Goal: Task Accomplishment & Management: Manage account settings

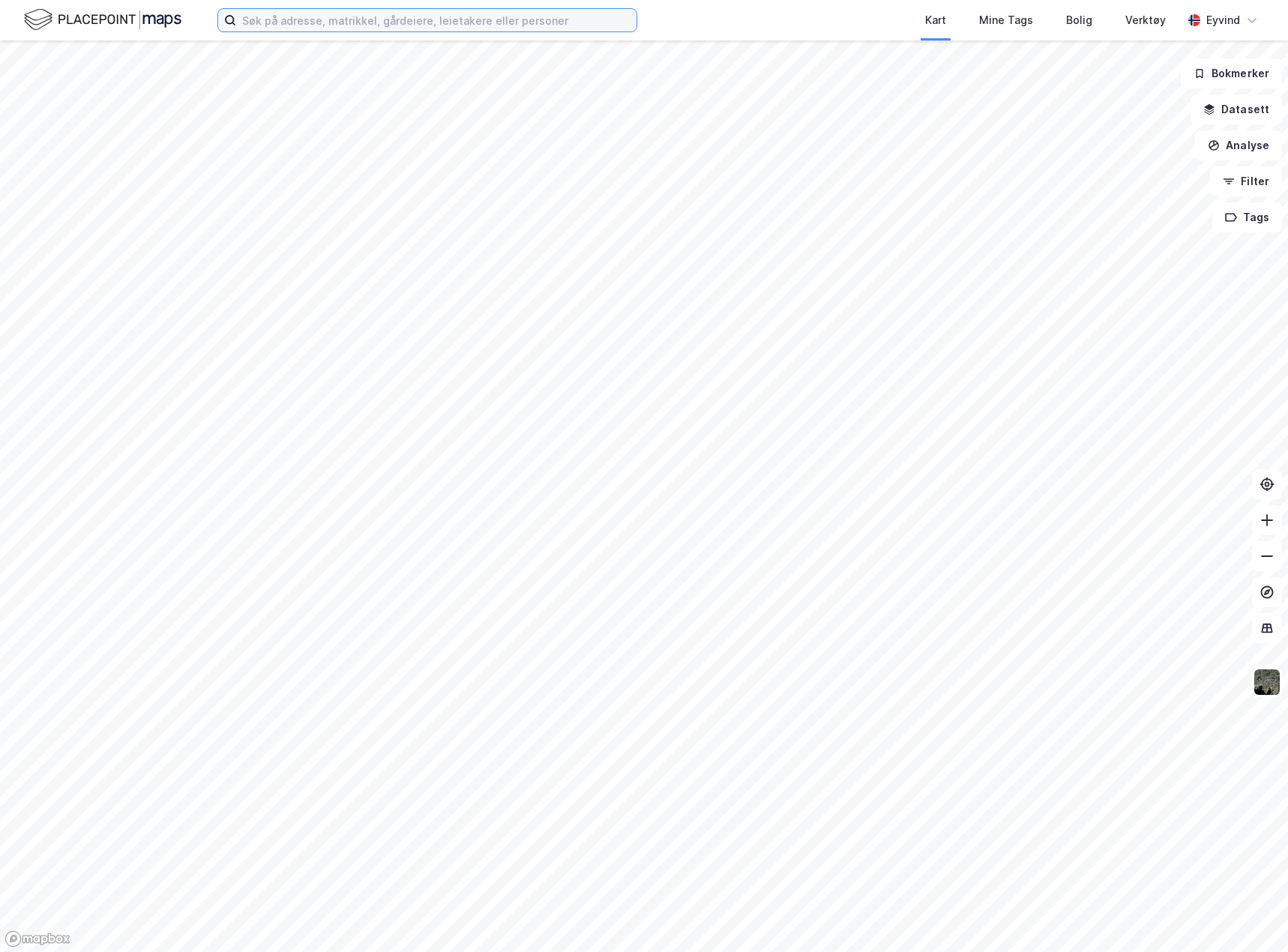
click at [370, 19] on input at bounding box center [436, 20] width 400 height 22
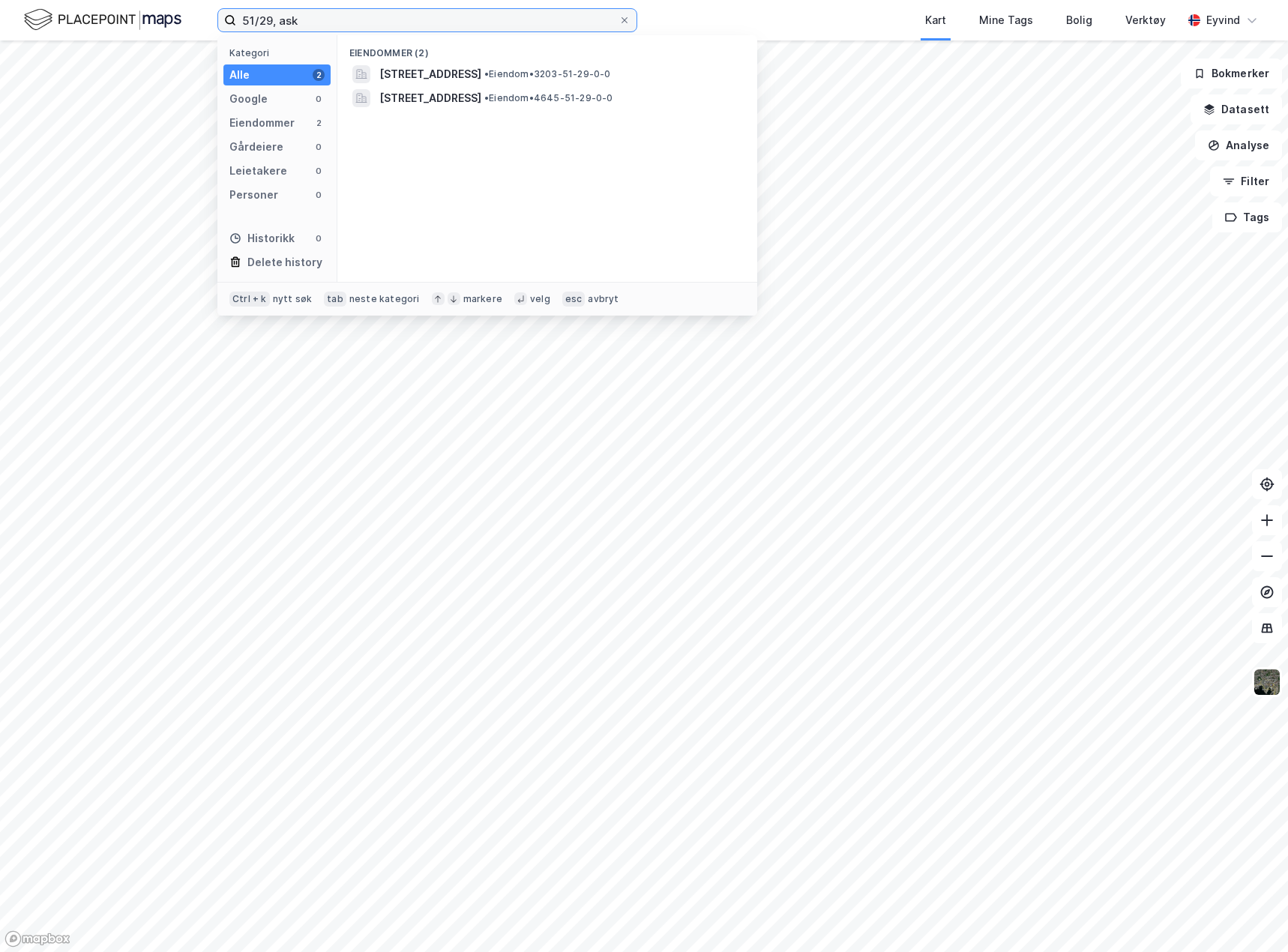
type input "51/29, ask"
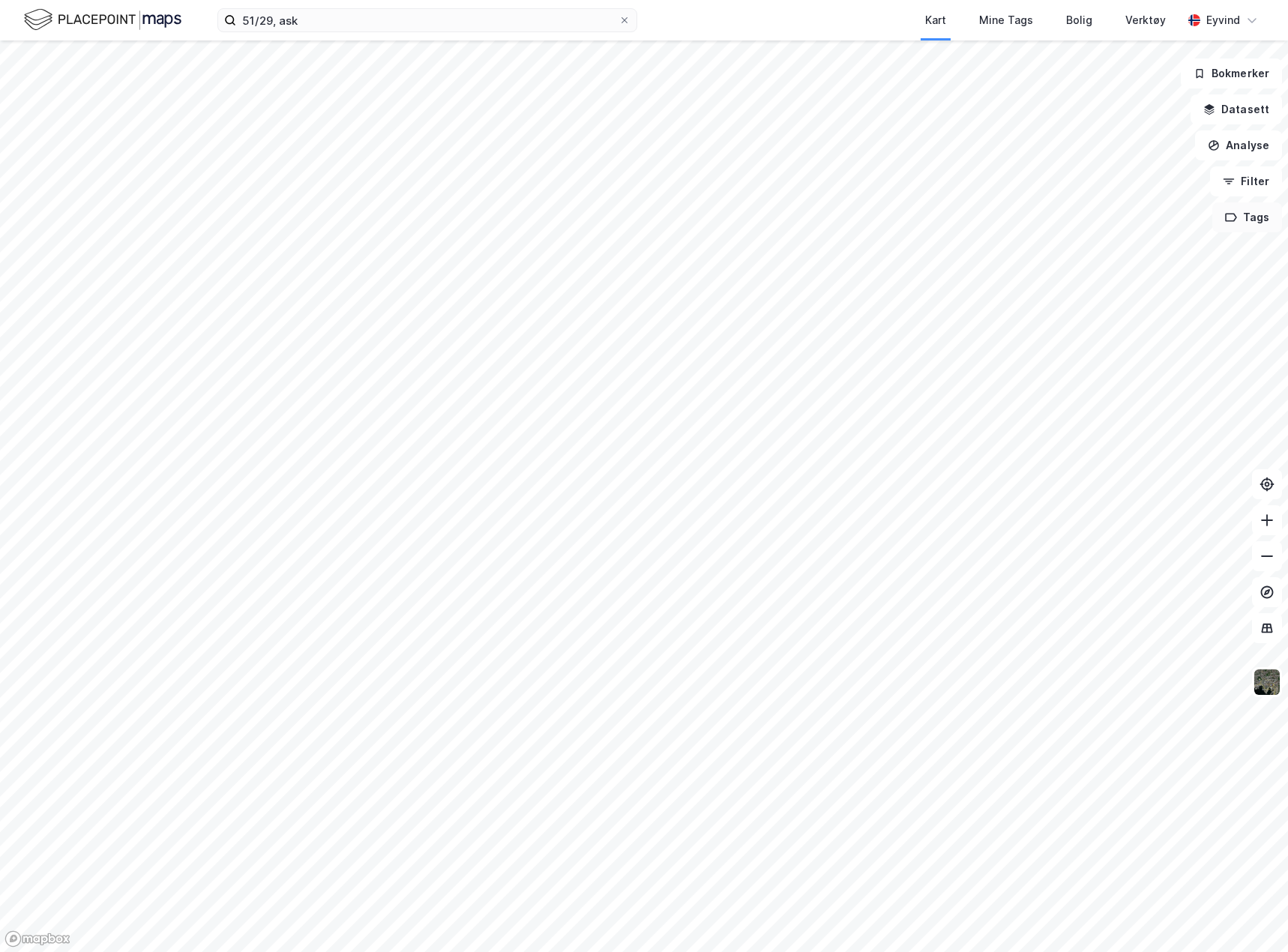
click at [1262, 218] on button "Tags" at bounding box center [1247, 217] width 70 height 30
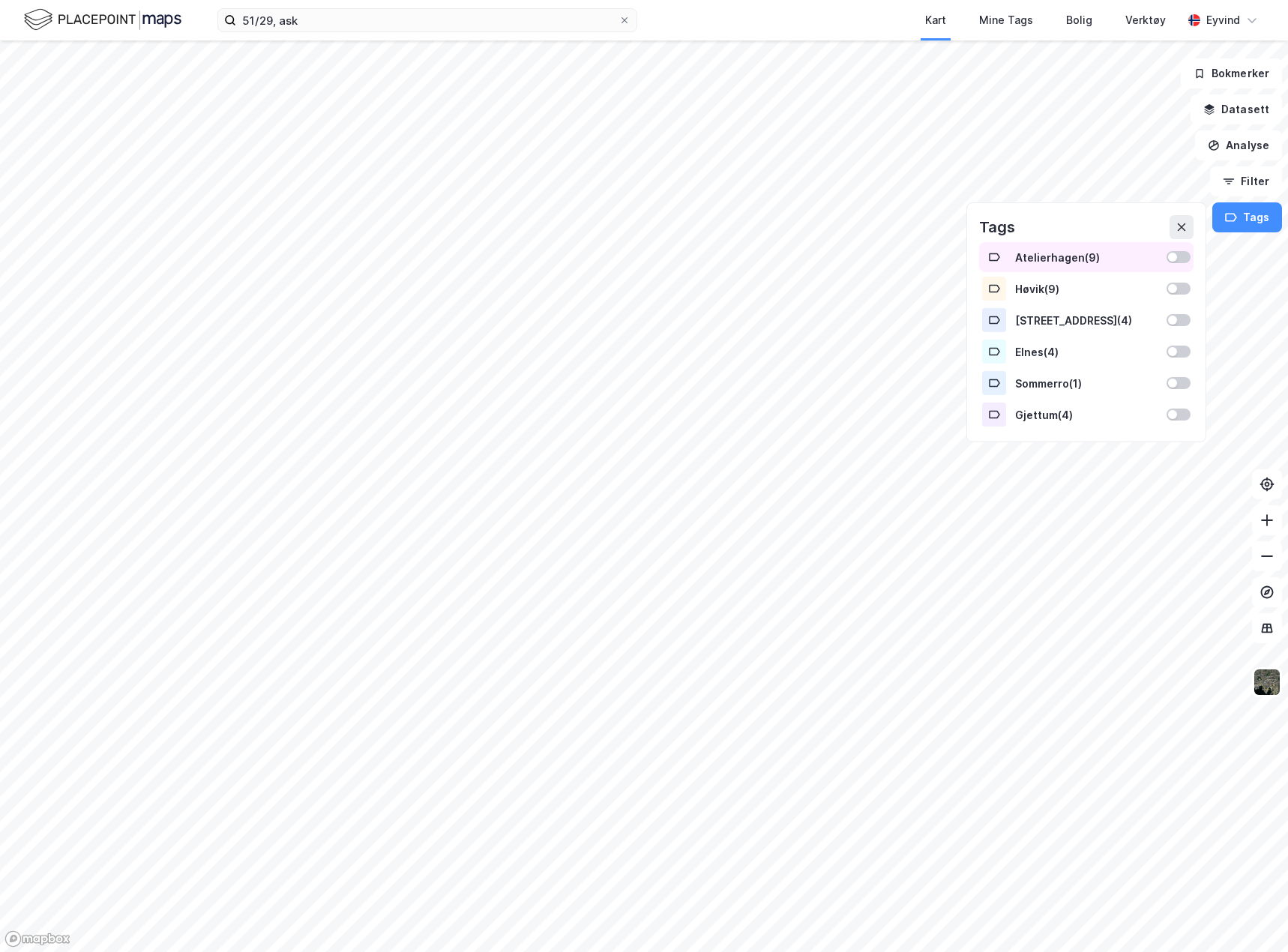
click at [1188, 255] on div at bounding box center [1178, 257] width 24 height 12
click at [1161, 353] on div "Bokmerker Datasett Analyse Filter Tags Atelierhagen ( 9 ) Høvik ( 9 ) Mølleveie…" at bounding box center [644, 496] width 1288 height 911
click at [996, 211] on div "Bokmerker Datasett Analyse Filter Tags Atelierhagen ( 9 ) Høvik ( 9 ) Mølleveie…" at bounding box center [644, 496] width 1288 height 911
click at [1265, 524] on icon at bounding box center [1267, 520] width 15 height 15
click at [1268, 518] on icon at bounding box center [1267, 520] width 15 height 15
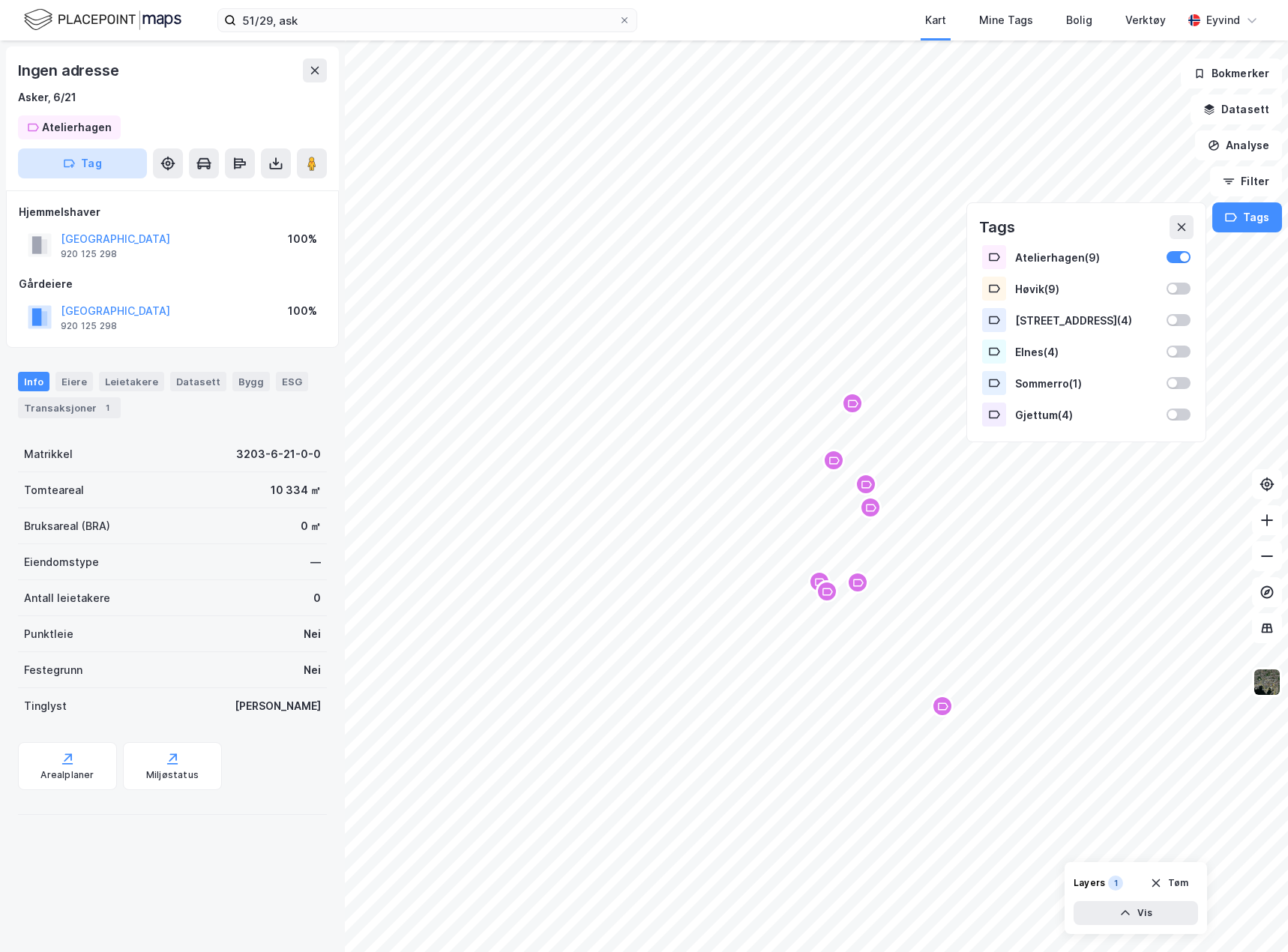
click at [102, 171] on button "Tag" at bounding box center [83, 163] width 129 height 30
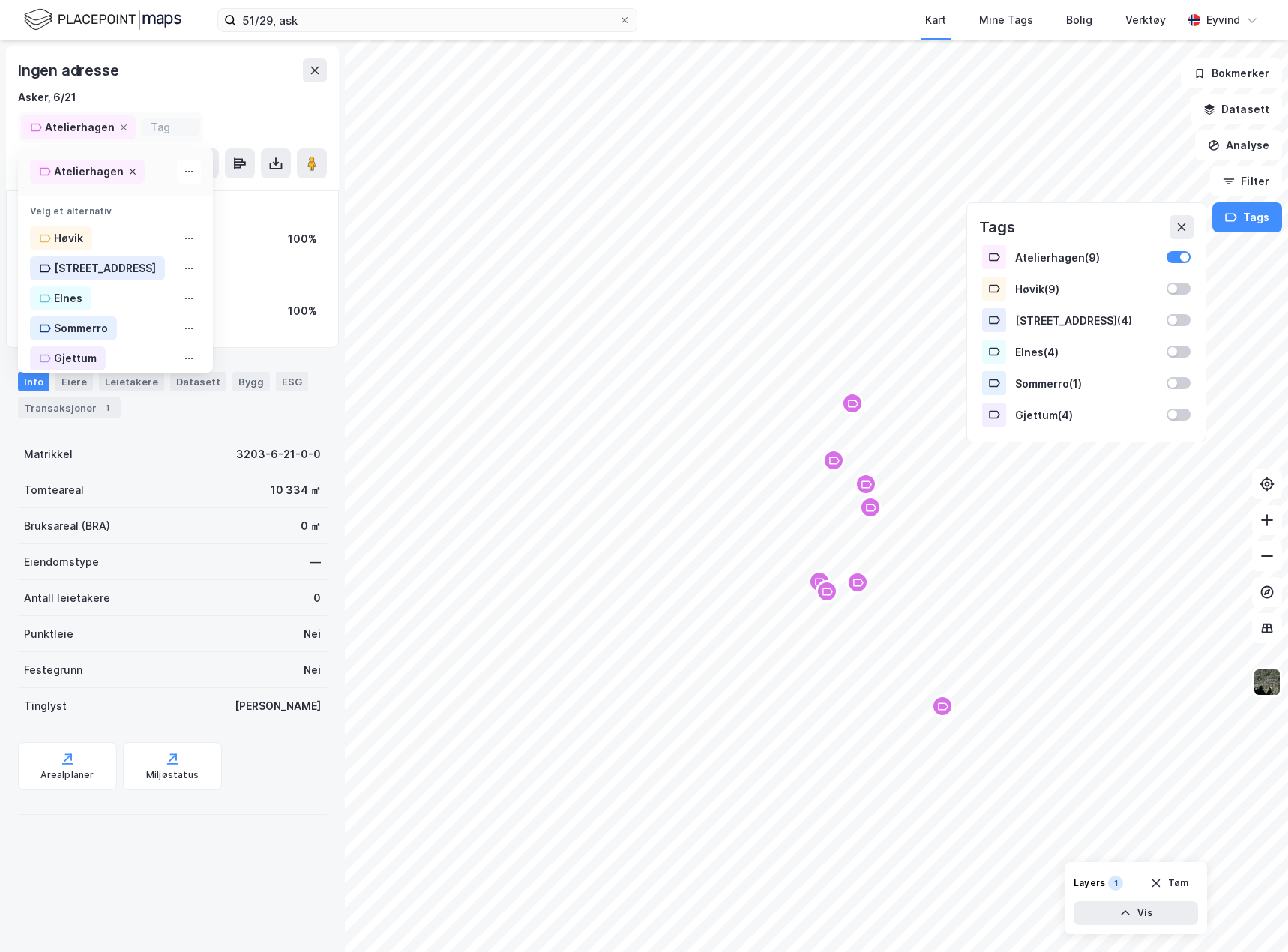
click at [132, 174] on icon at bounding box center [133, 172] width 9 height 9
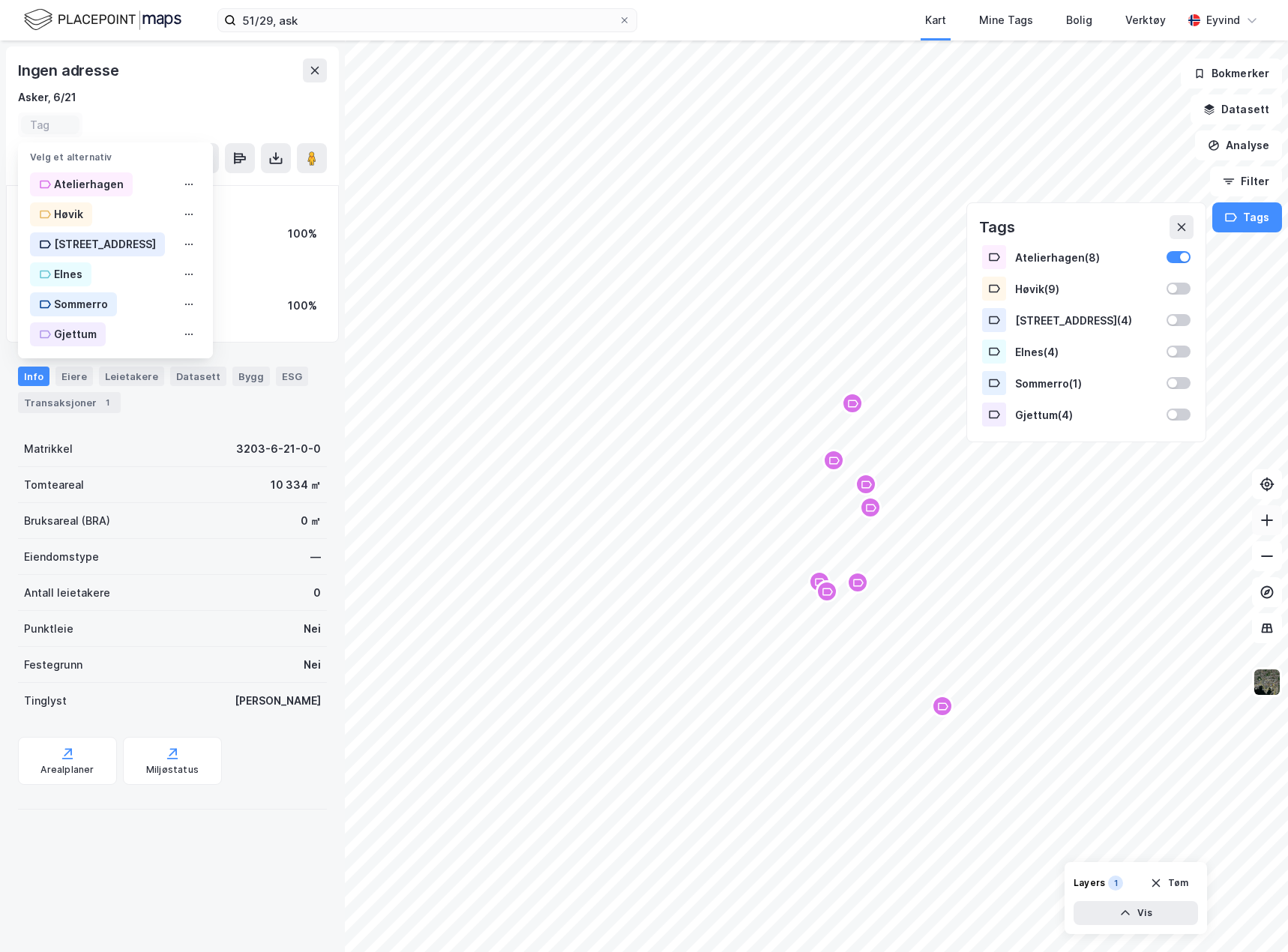
click at [1279, 512] on button at bounding box center [1267, 520] width 30 height 30
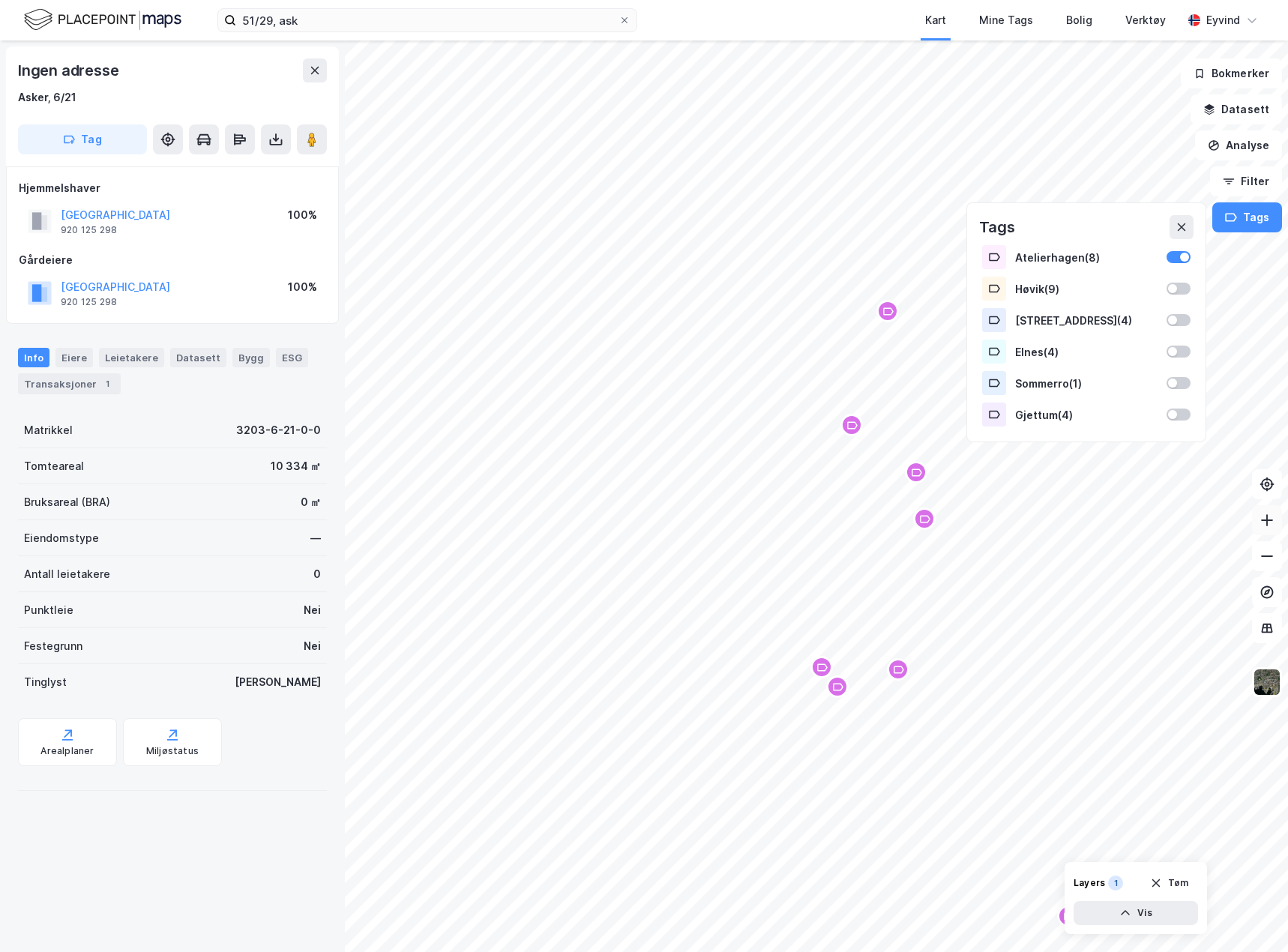
click at [1279, 512] on button at bounding box center [1267, 520] width 30 height 30
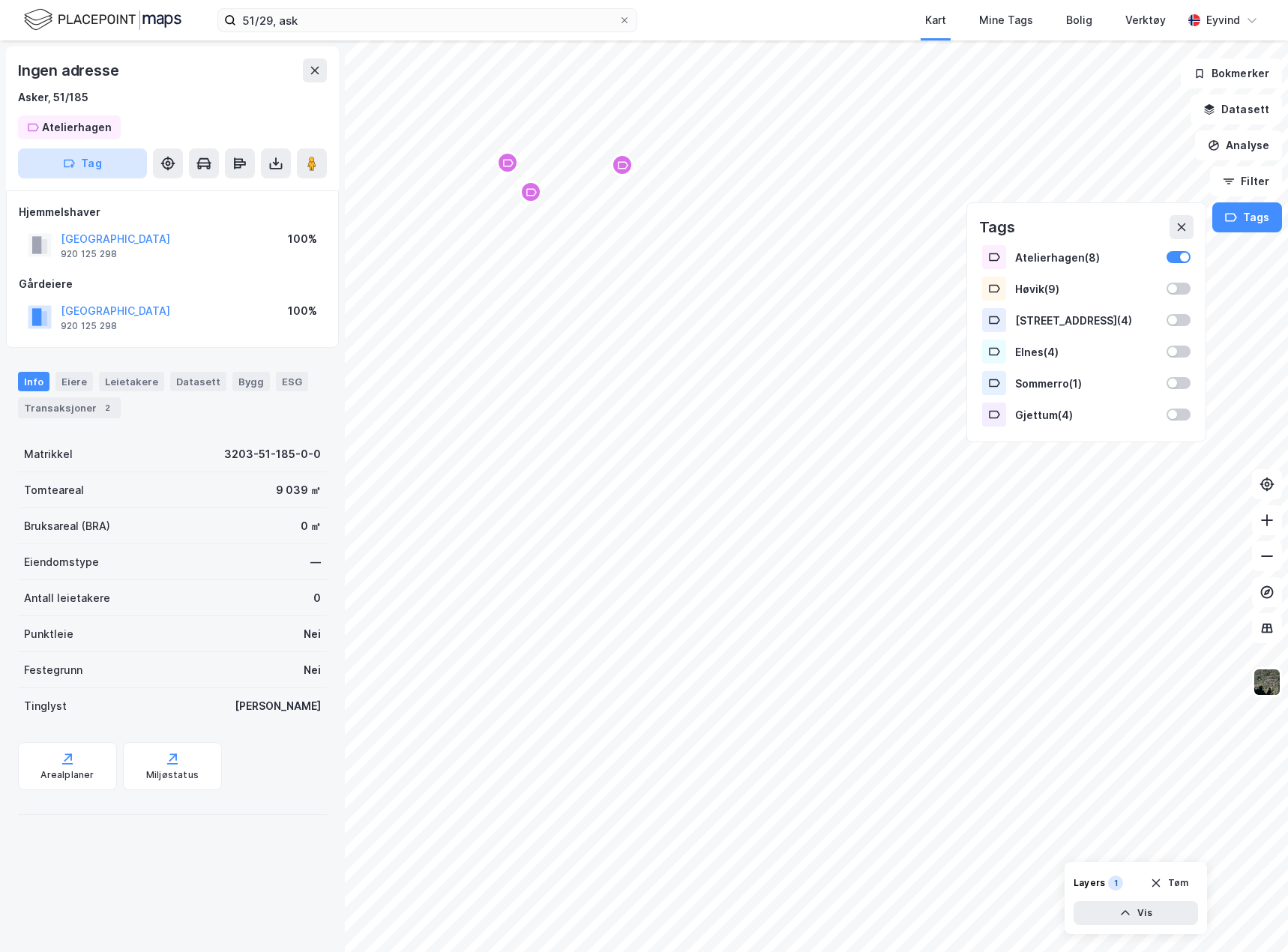
click at [100, 155] on button "Tag" at bounding box center [83, 163] width 129 height 30
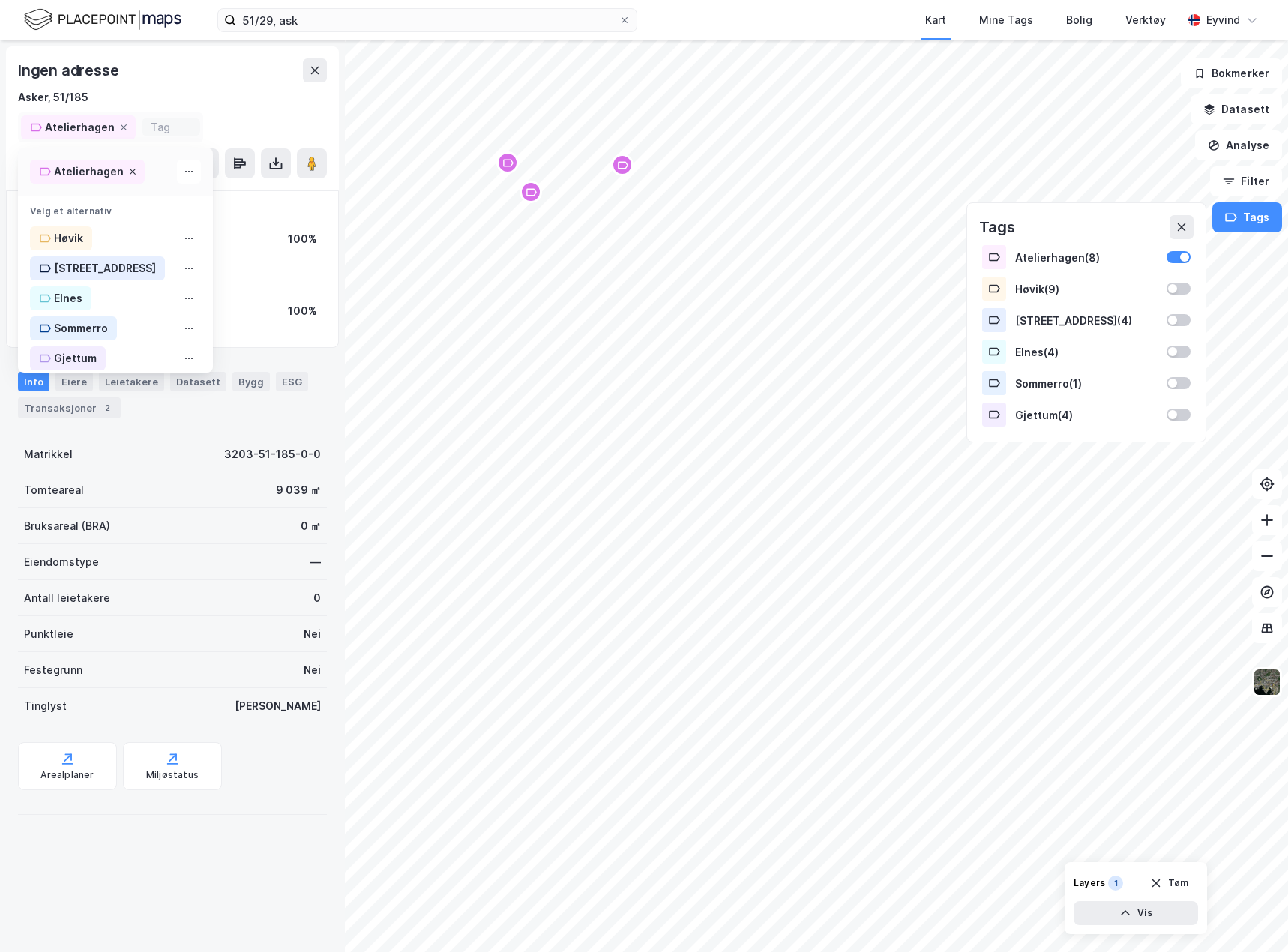
click at [128, 171] on icon at bounding box center [133, 172] width 9 height 9
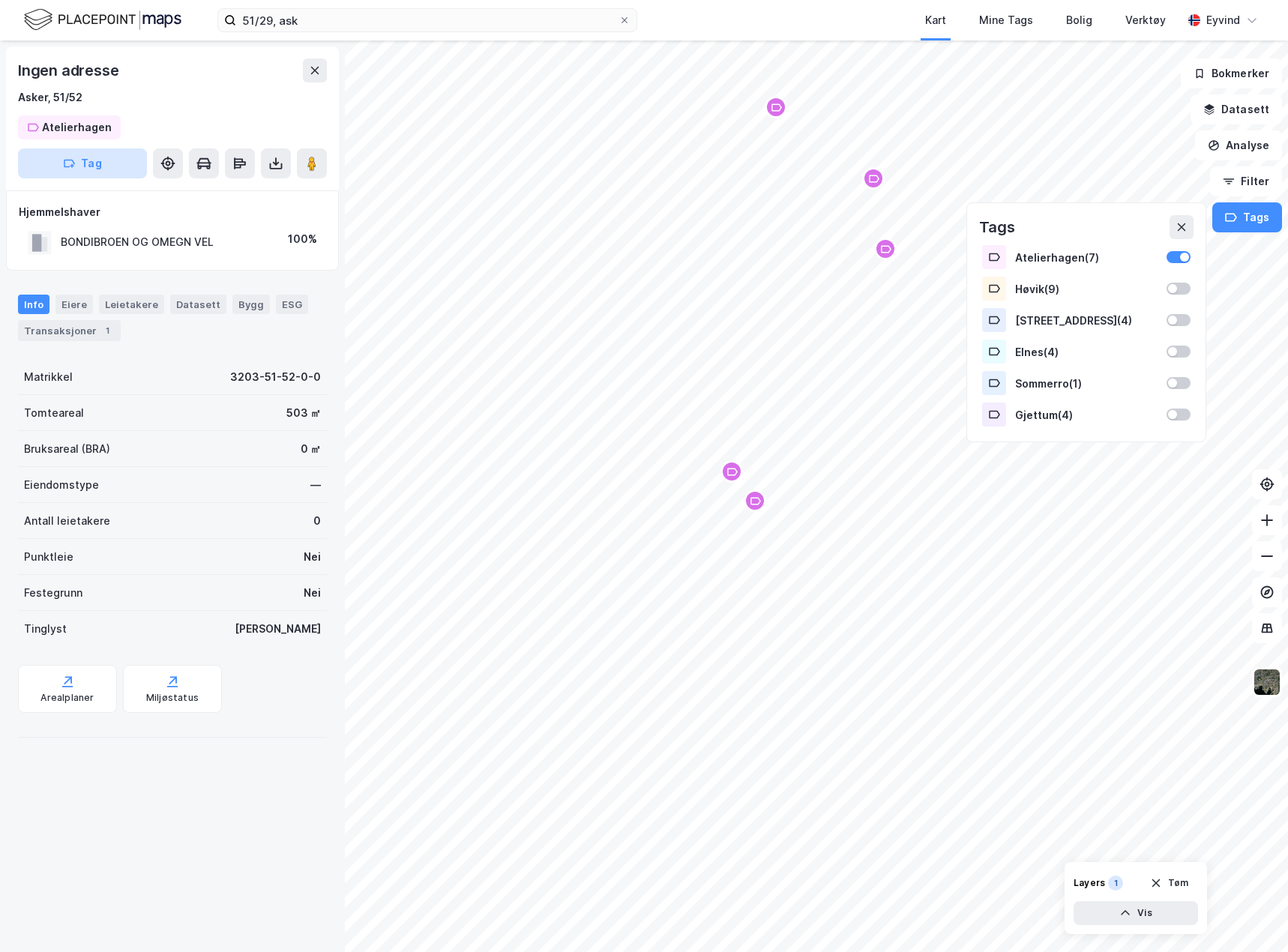
click at [109, 165] on button "Tag" at bounding box center [83, 163] width 129 height 30
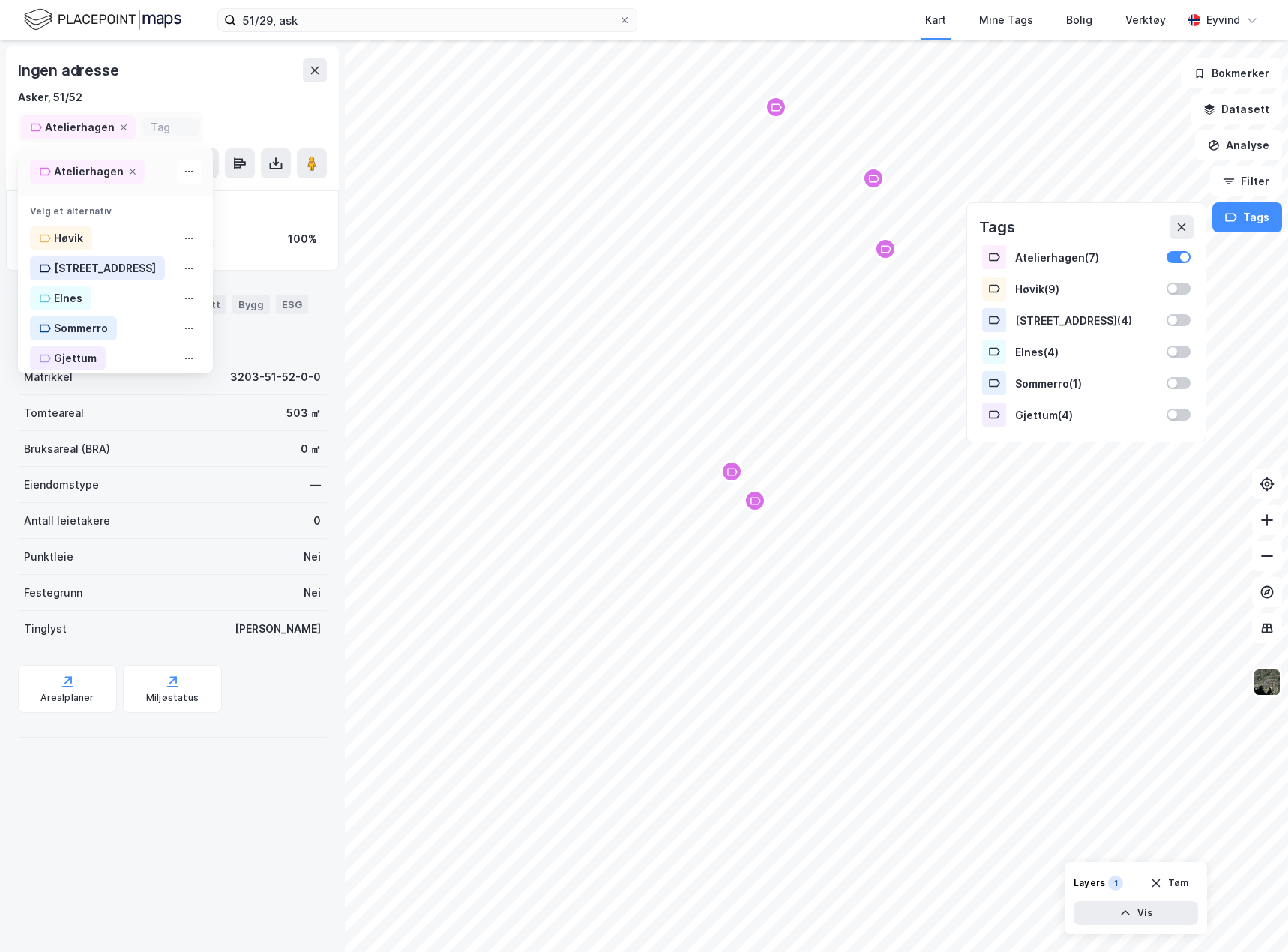
click at [138, 171] on div "Atelierhagen" at bounding box center [87, 171] width 115 height 24
click at [130, 171] on icon at bounding box center [133, 172] width 6 height 6
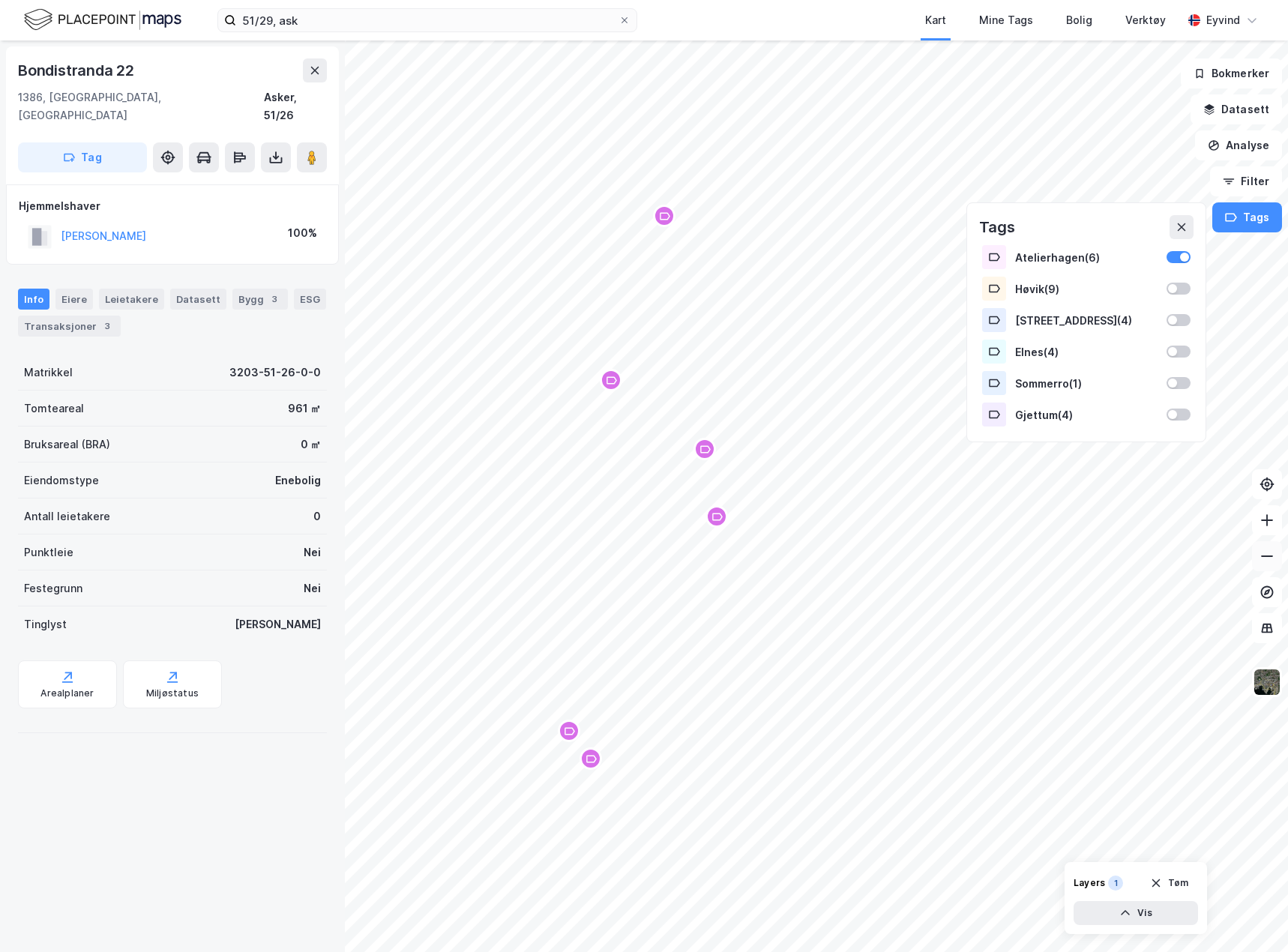
click at [1274, 551] on button at bounding box center [1267, 556] width 30 height 30
click at [1182, 216] on button at bounding box center [1181, 226] width 24 height 24
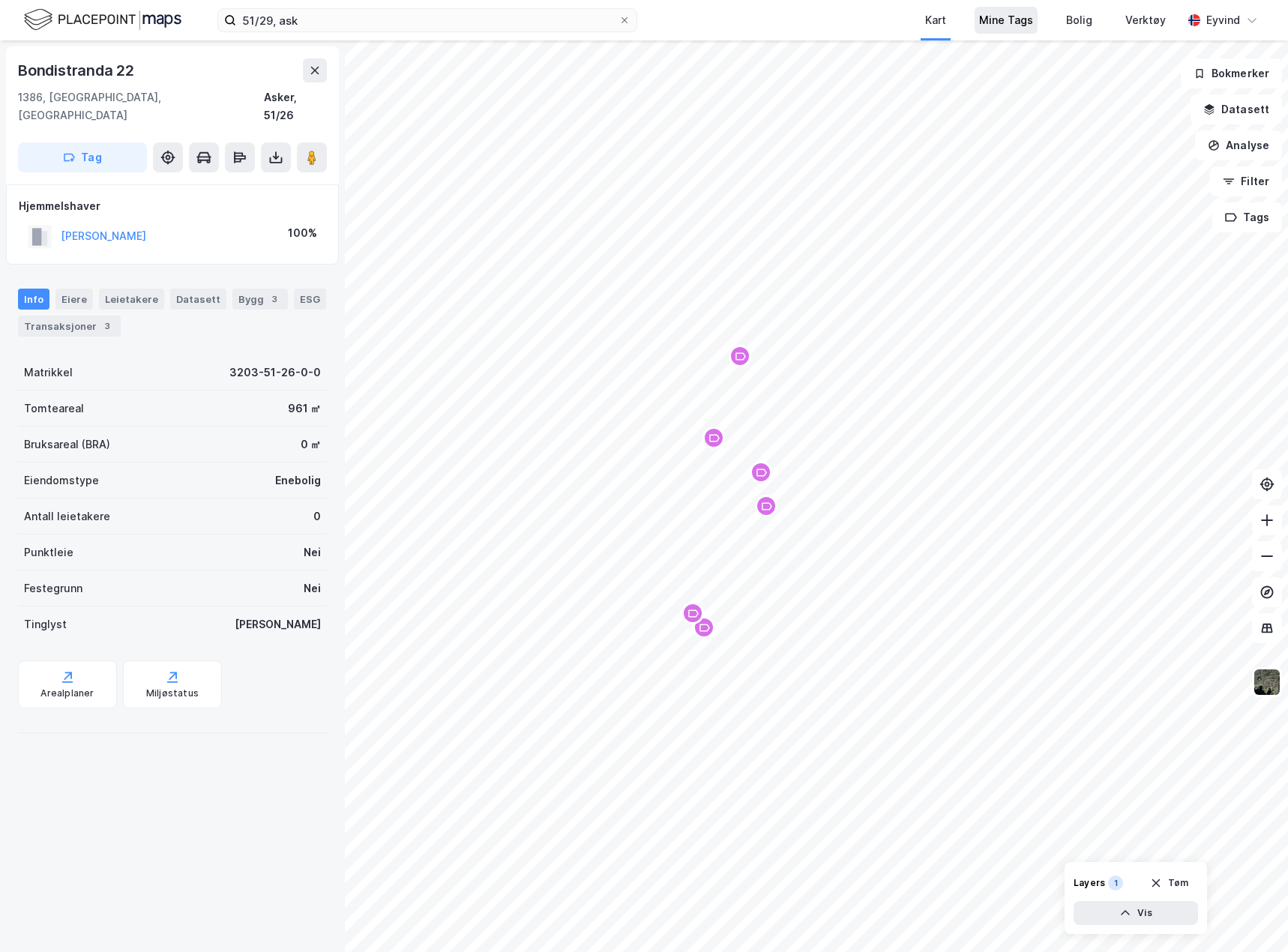
click at [1024, 15] on div "Mine Tags" at bounding box center [1006, 21] width 54 height 18
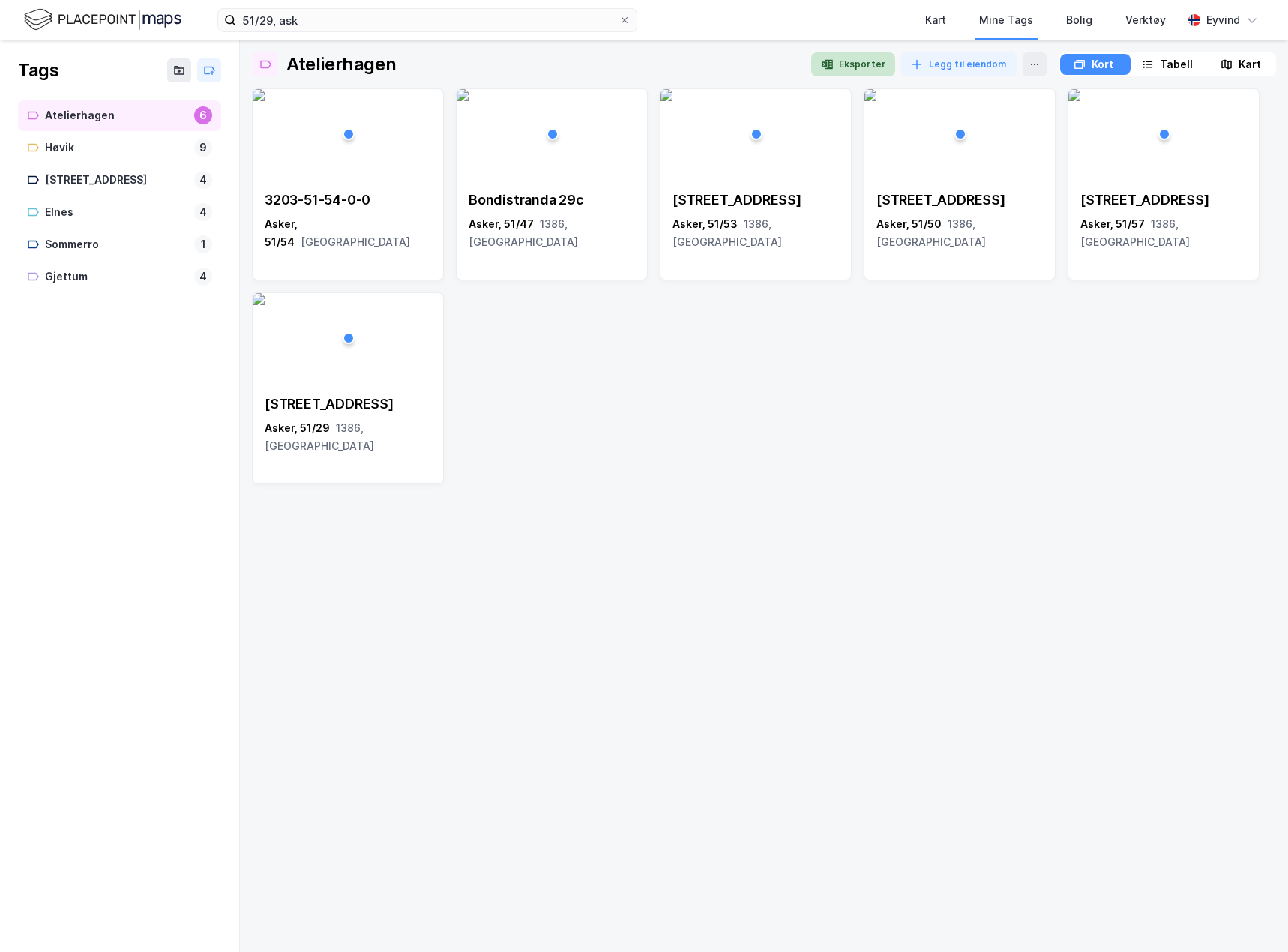
click at [861, 67] on button "Eksporter" at bounding box center [854, 64] width 84 height 24
click at [72, 411] on div "Tags Atelierhagen 6 Høvik 9 Mølleveien 25 4 Elnes 4 Sommerro 1 Gjettum 4" at bounding box center [120, 496] width 240 height 911
click at [420, 99] on button at bounding box center [426, 106] width 24 height 24
click at [351, 138] on div "Fjerne" at bounding box center [363, 134] width 150 height 24
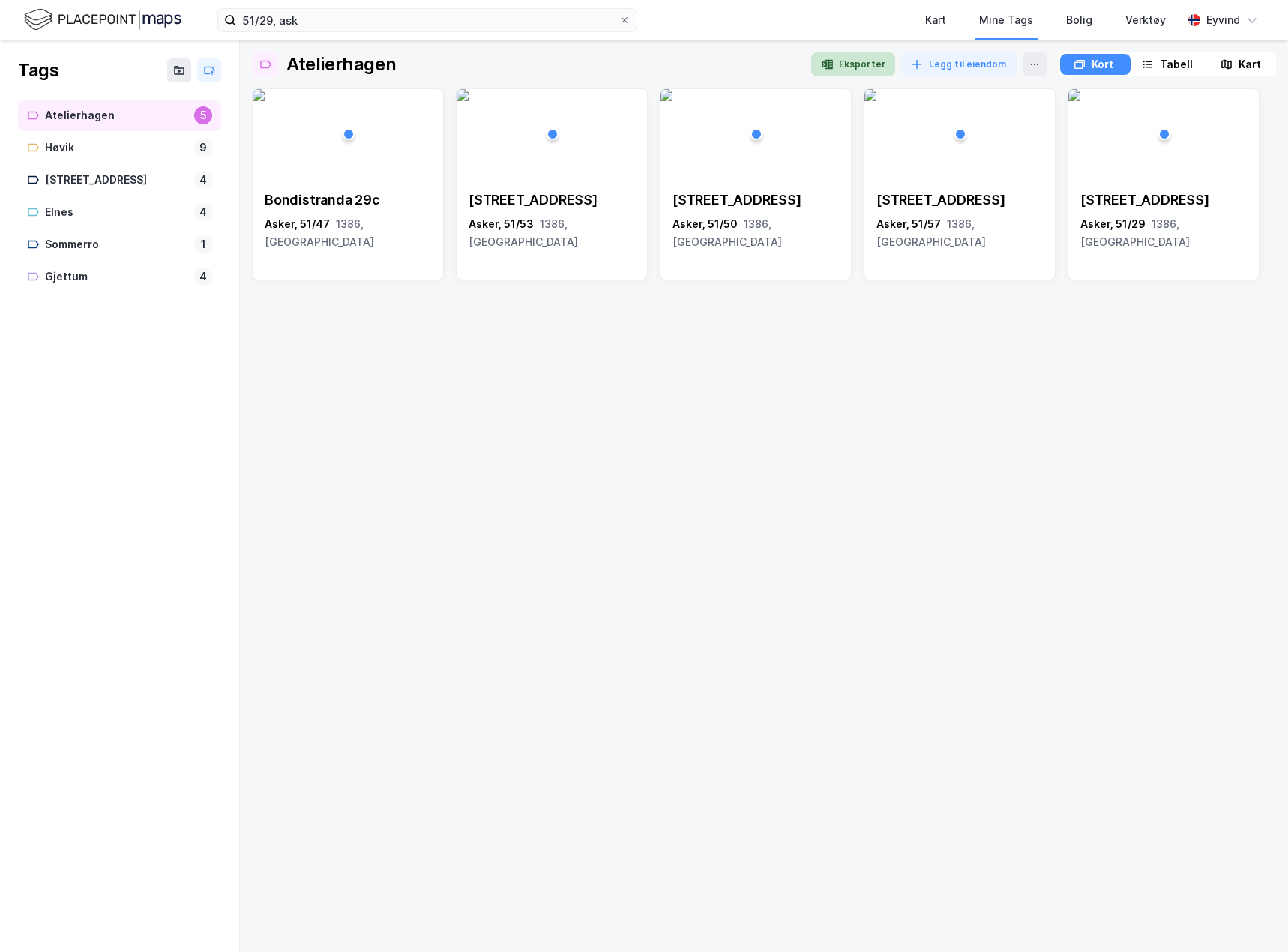
click at [859, 63] on button "Eksporter" at bounding box center [854, 64] width 84 height 24
